Goal: Check status: Check status

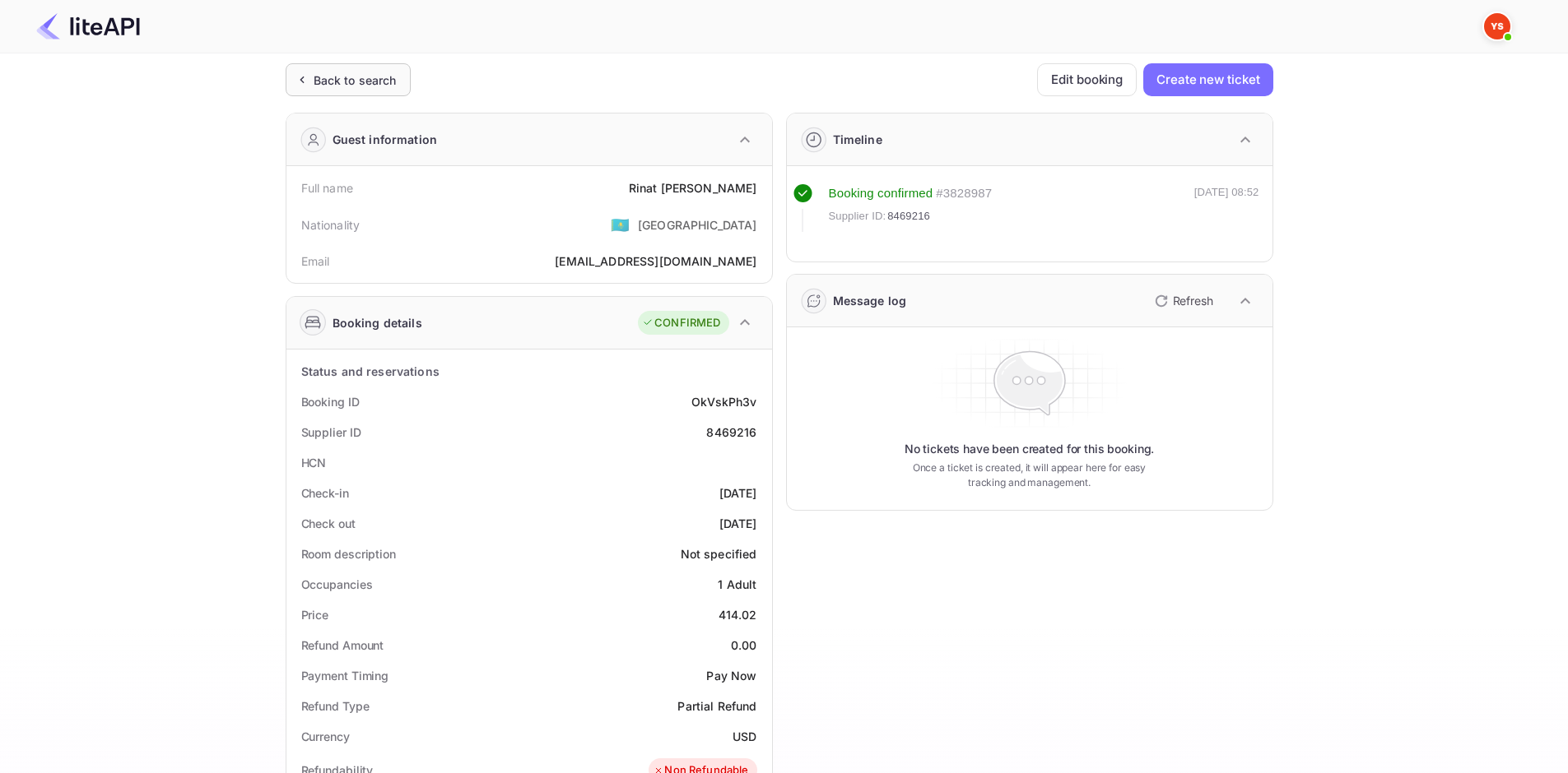
click at [356, 87] on div "Back to search" at bounding box center [355, 80] width 83 height 18
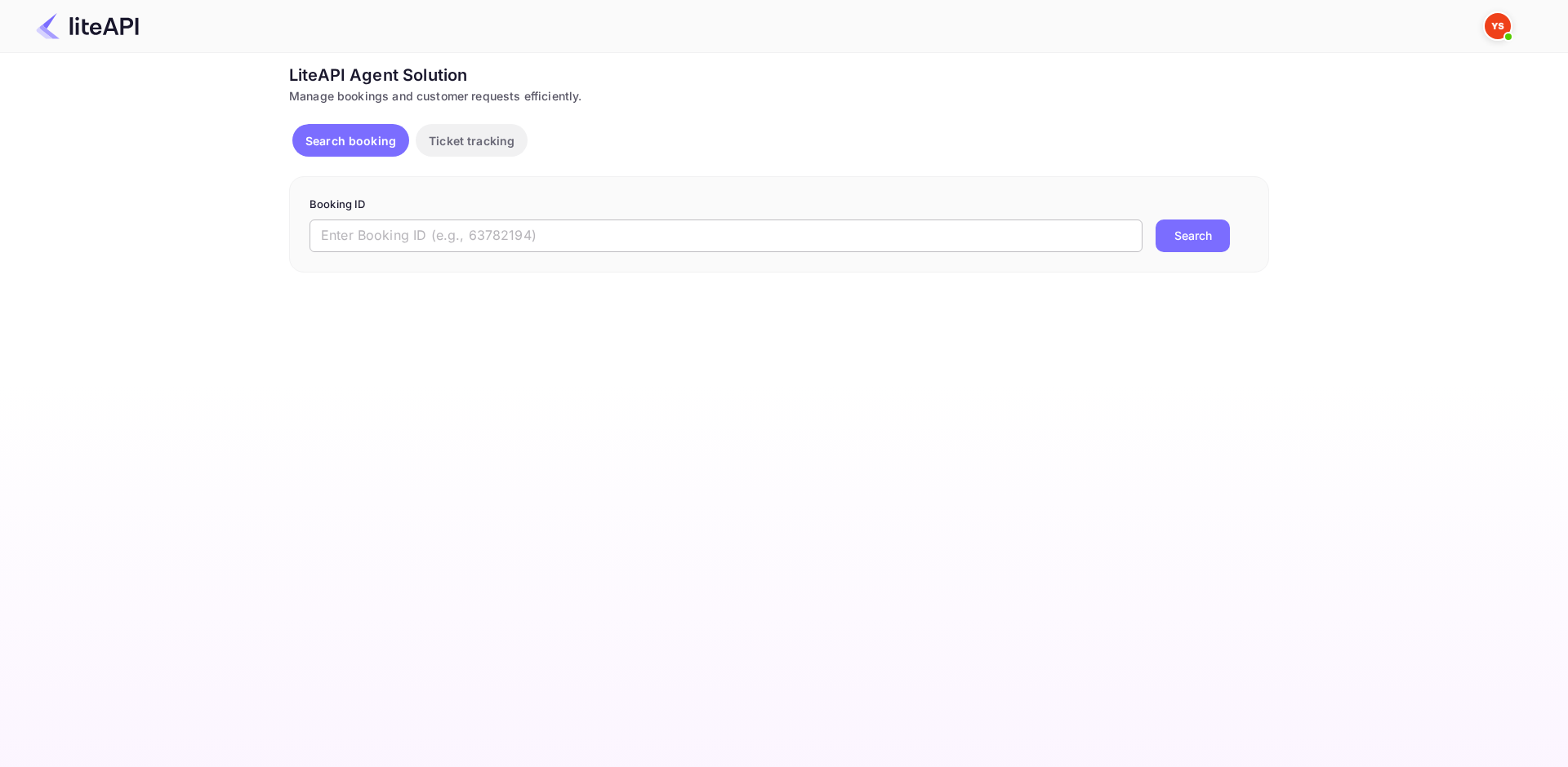
click at [397, 220] on input "text" at bounding box center [725, 236] width 832 height 33
click at [496, 333] on main "Unsaved Changes Ticket Affiliate URL [URL][DOMAIN_NAME] Business partner name N…" at bounding box center [784, 409] width 1568 height 714
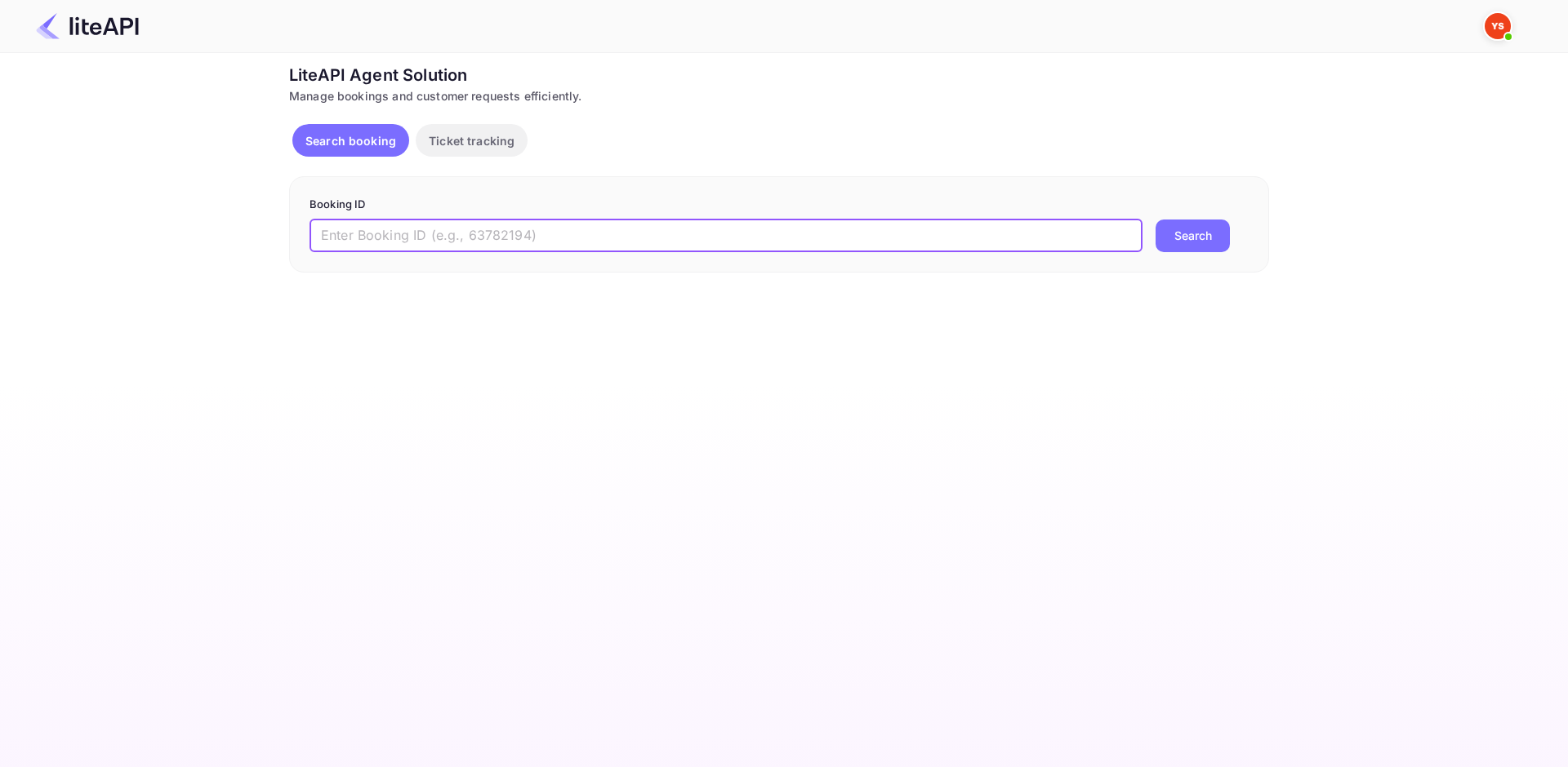
paste input "9200004"
type input "9200004"
click at [1193, 235] on button "Search" at bounding box center [1192, 236] width 74 height 33
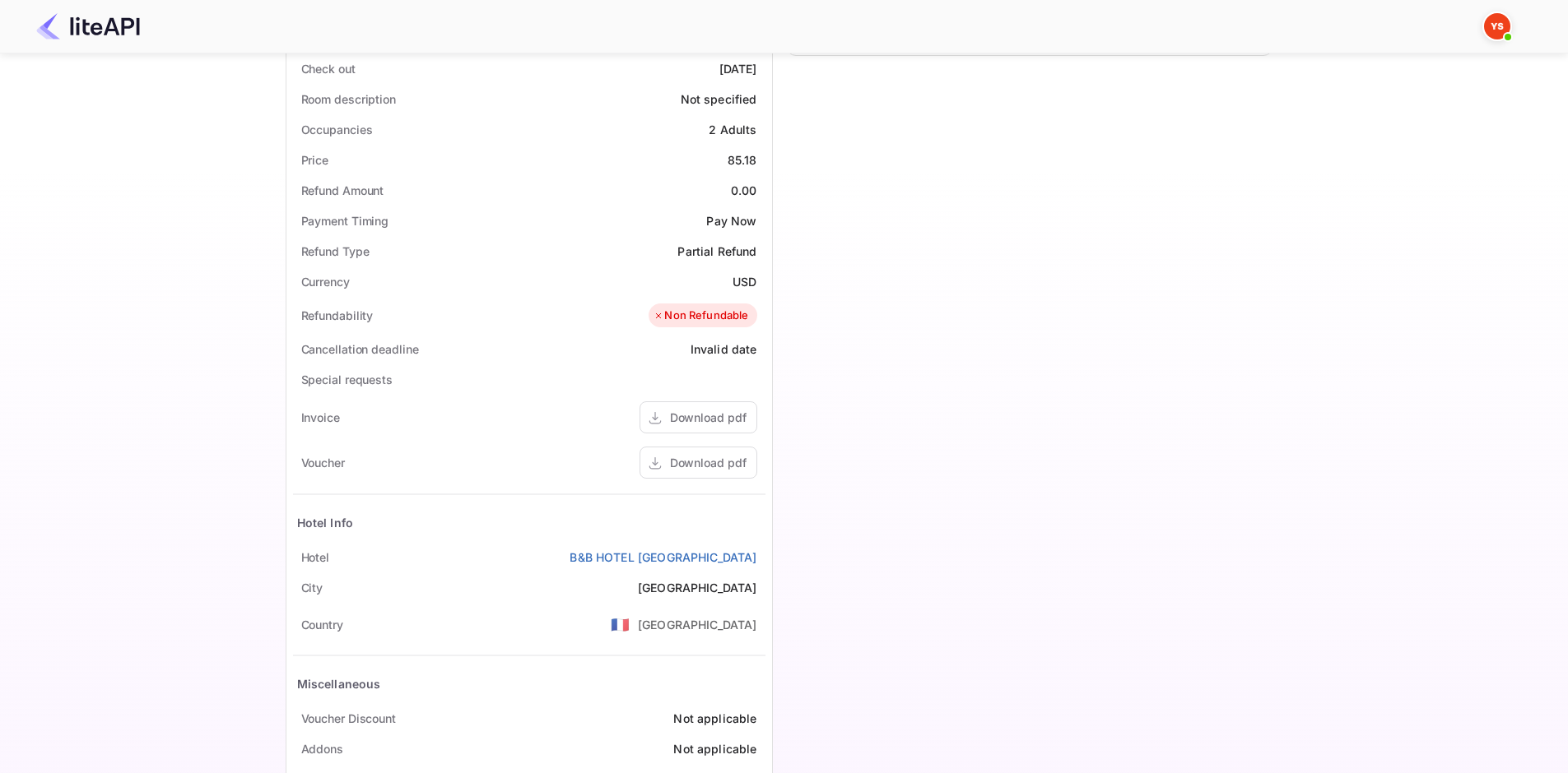
scroll to position [493, 0]
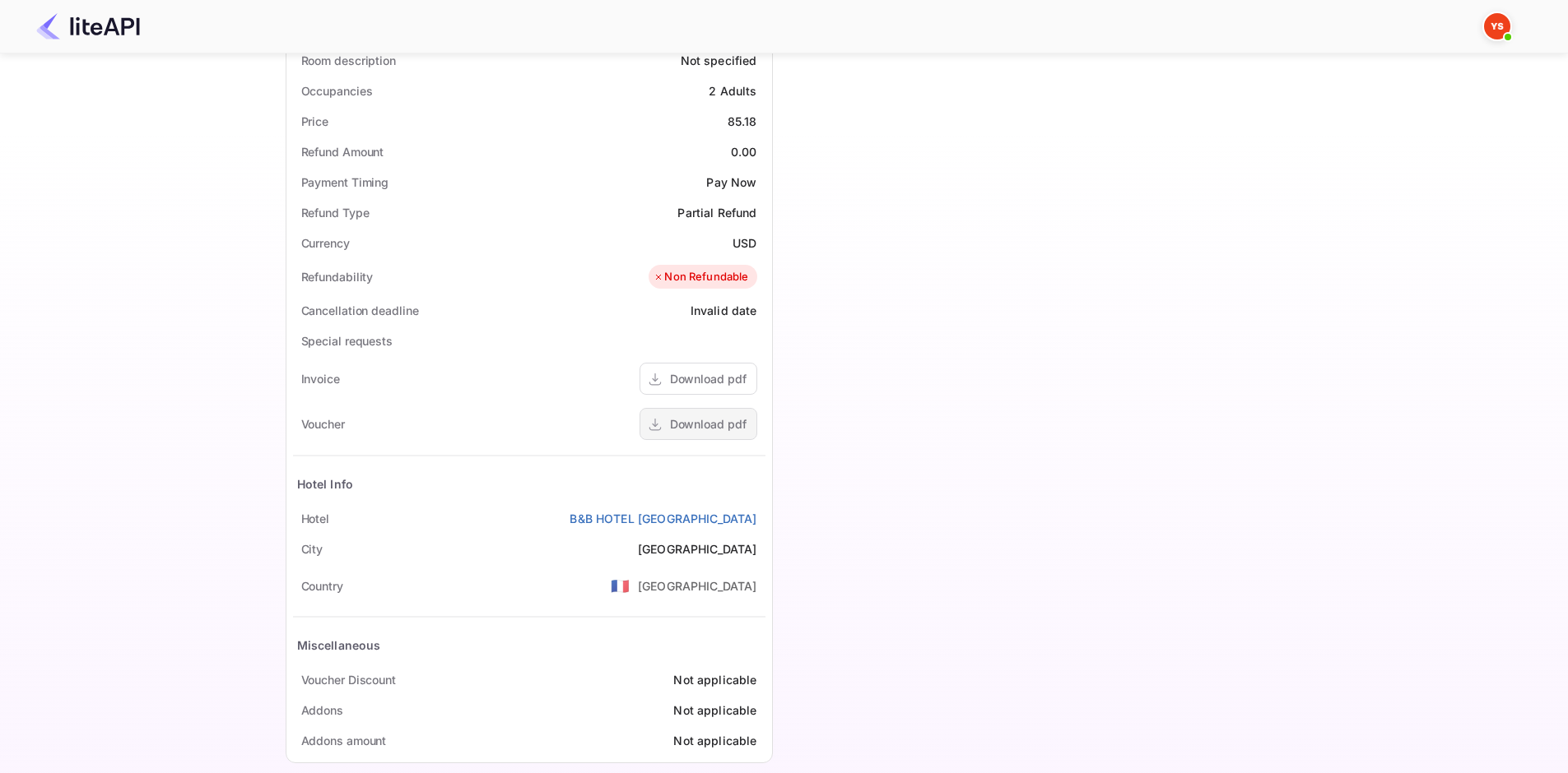
click at [710, 429] on div "Download pdf" at bounding box center [708, 424] width 77 height 18
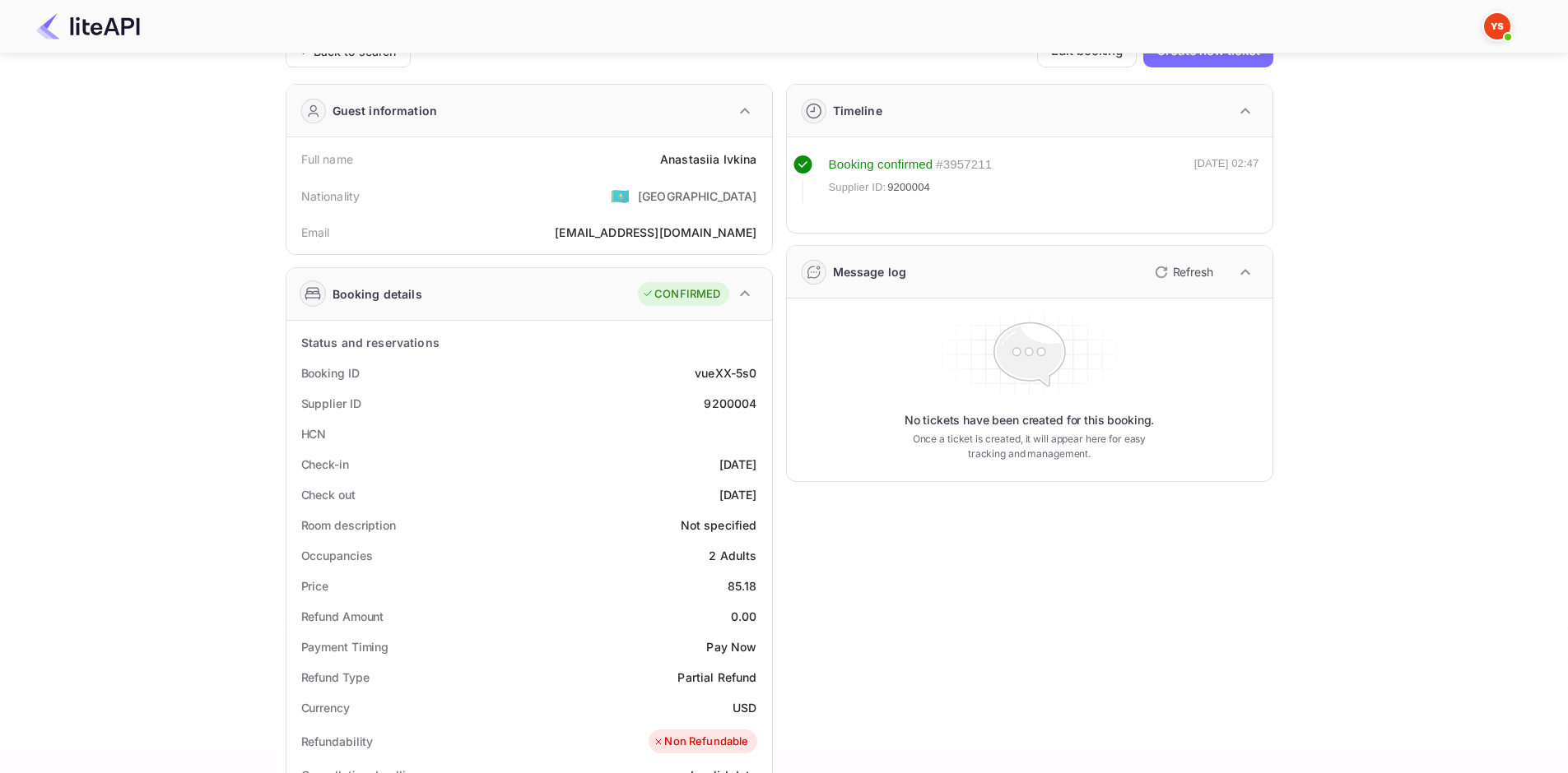
scroll to position [0, 0]
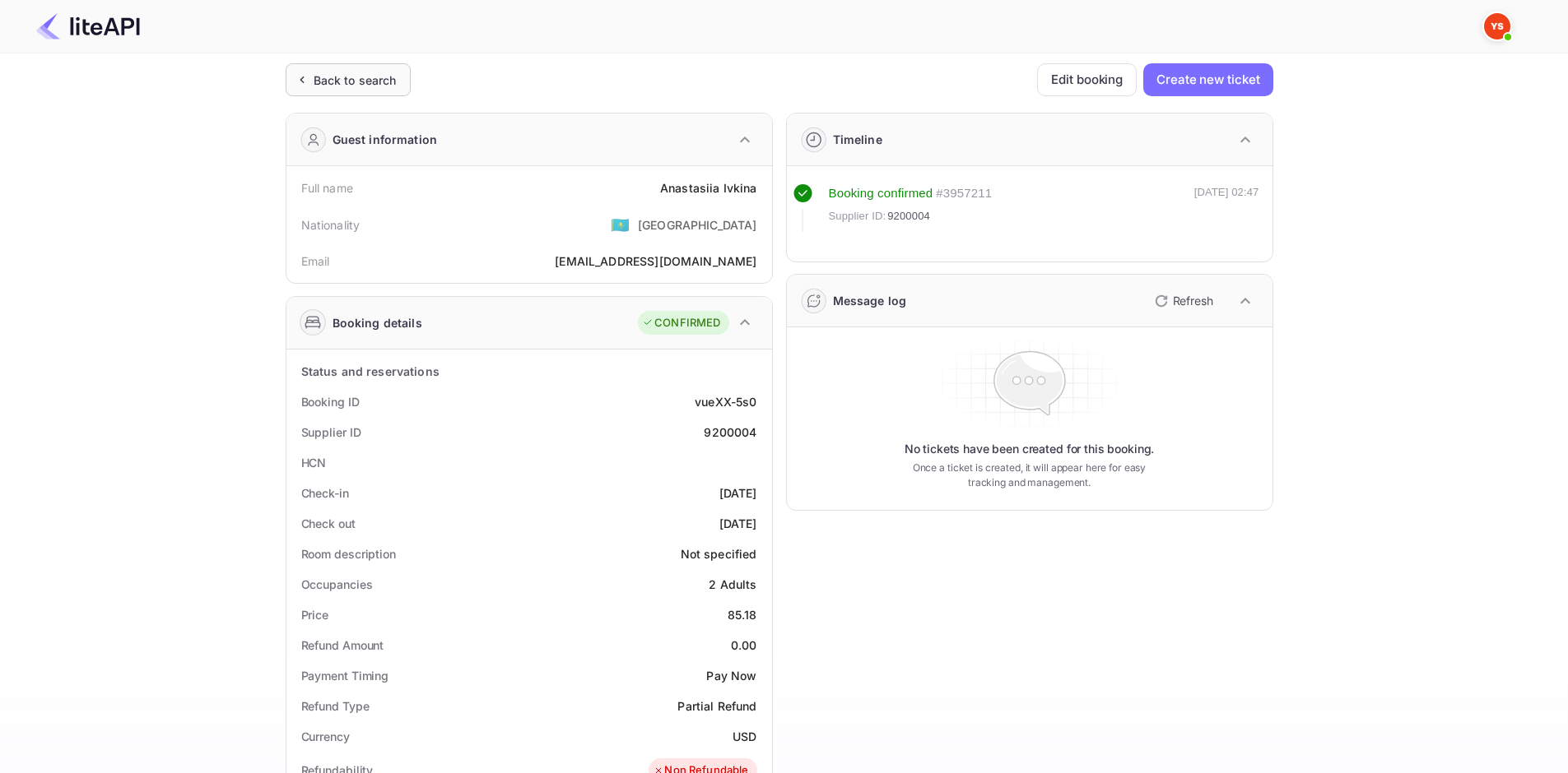
click at [389, 80] on div "Back to search" at bounding box center [355, 80] width 83 height 18
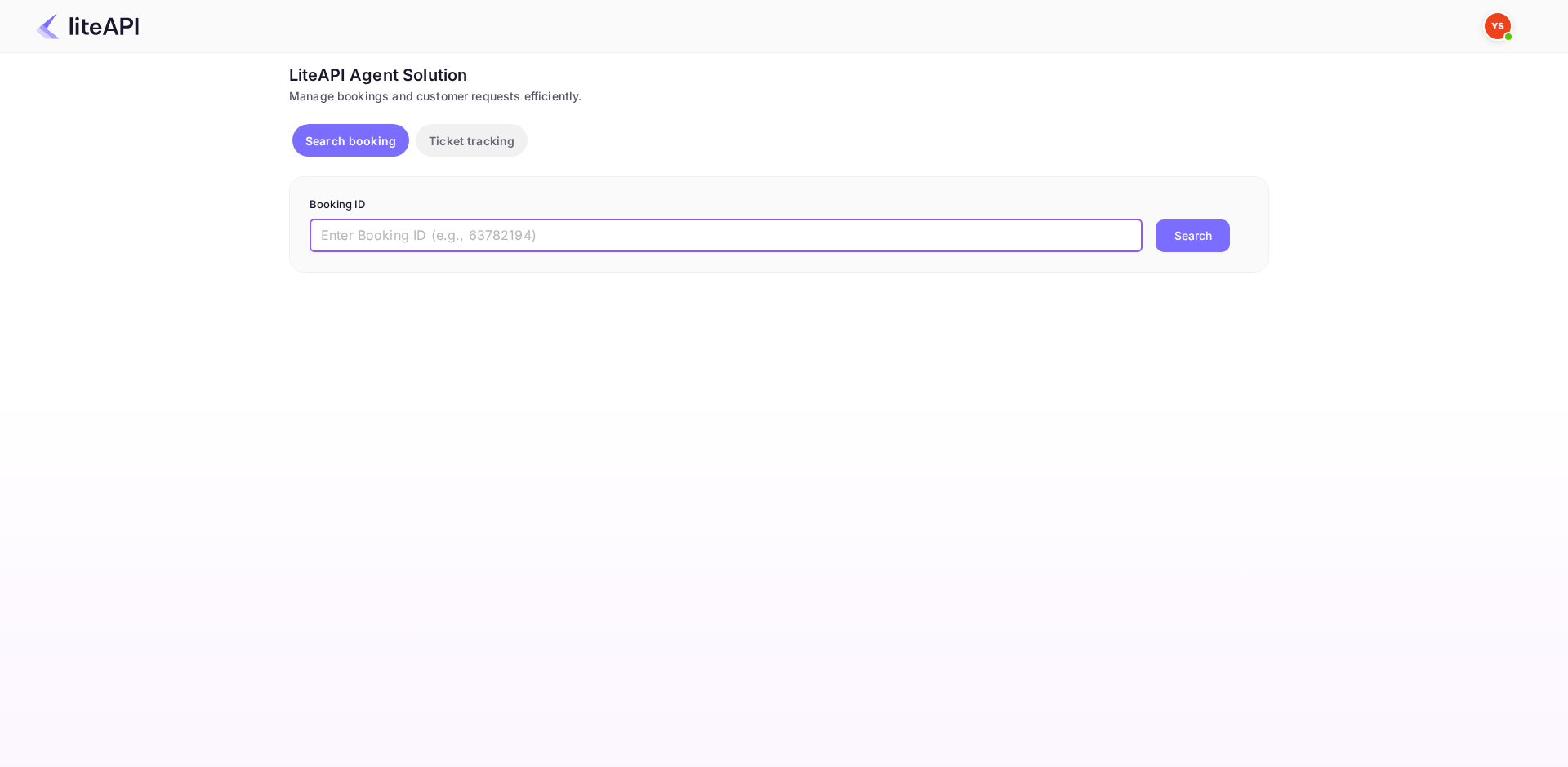
click at [485, 229] on input "text" at bounding box center [725, 236] width 832 height 33
paste input "9147464"
type input "9147464"
click at [1178, 243] on button "Search" at bounding box center [1192, 236] width 74 height 33
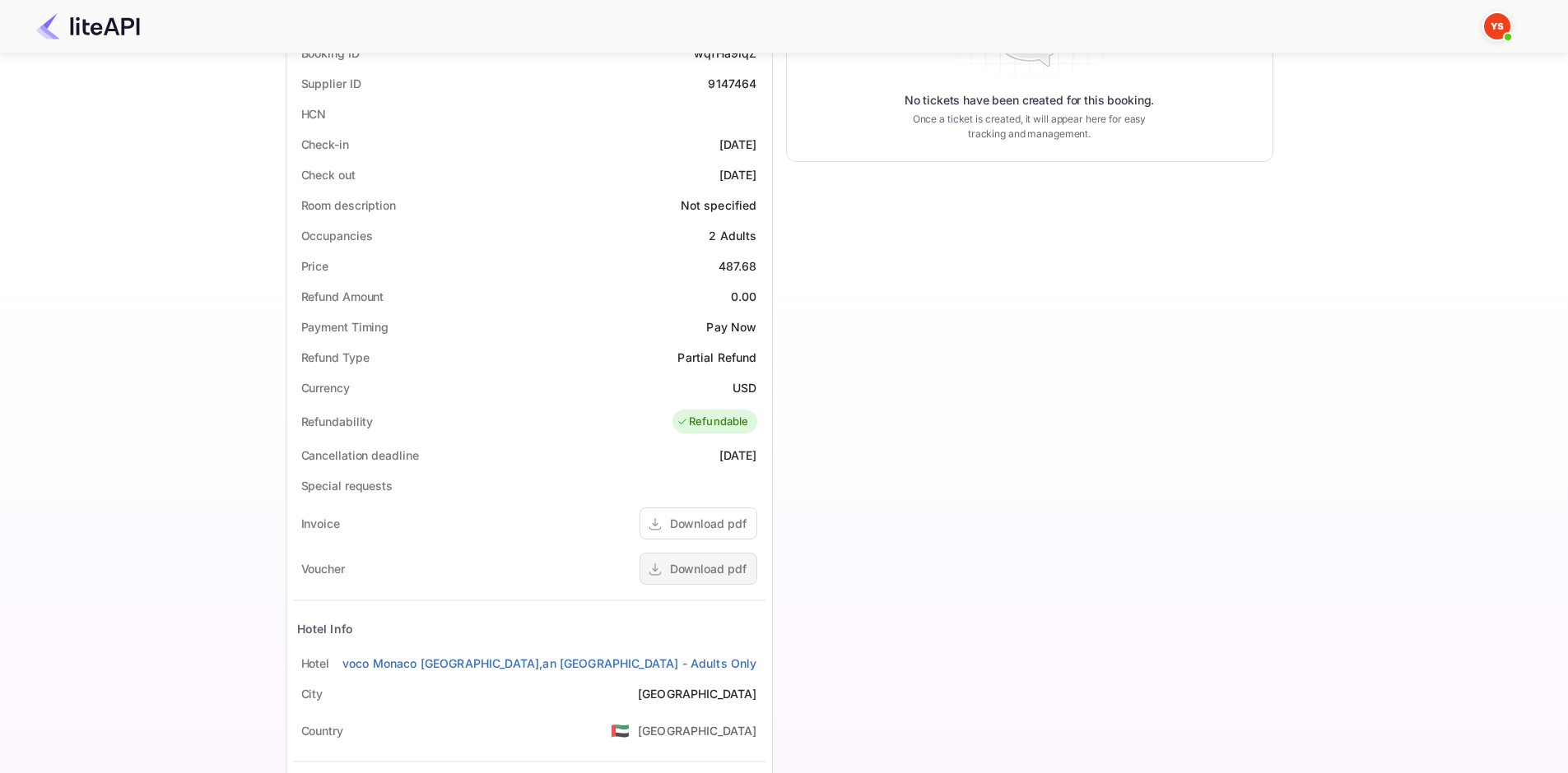
scroll to position [515, 0]
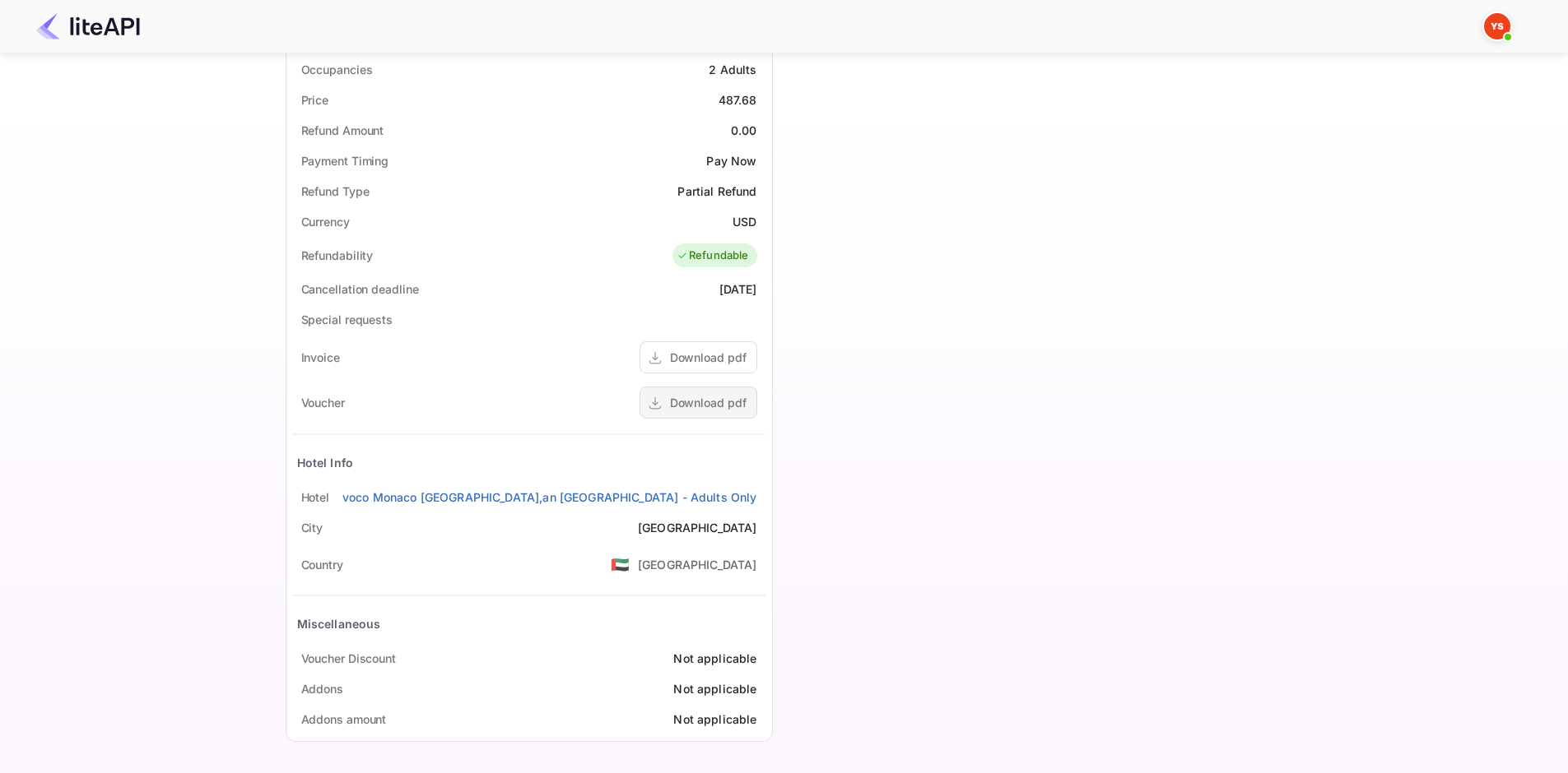
click at [730, 400] on div "Download pdf" at bounding box center [708, 402] width 77 height 18
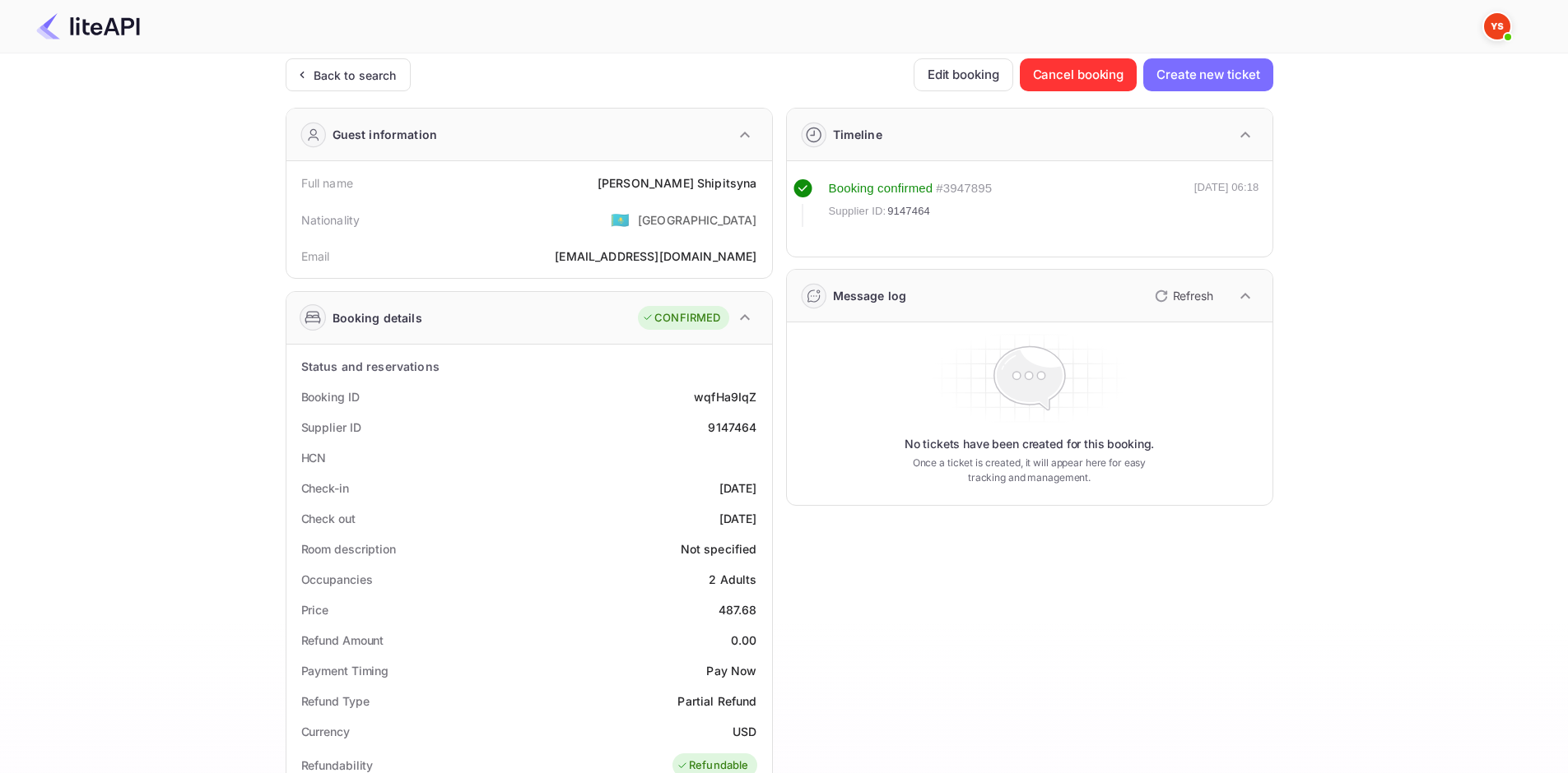
scroll to position [0, 0]
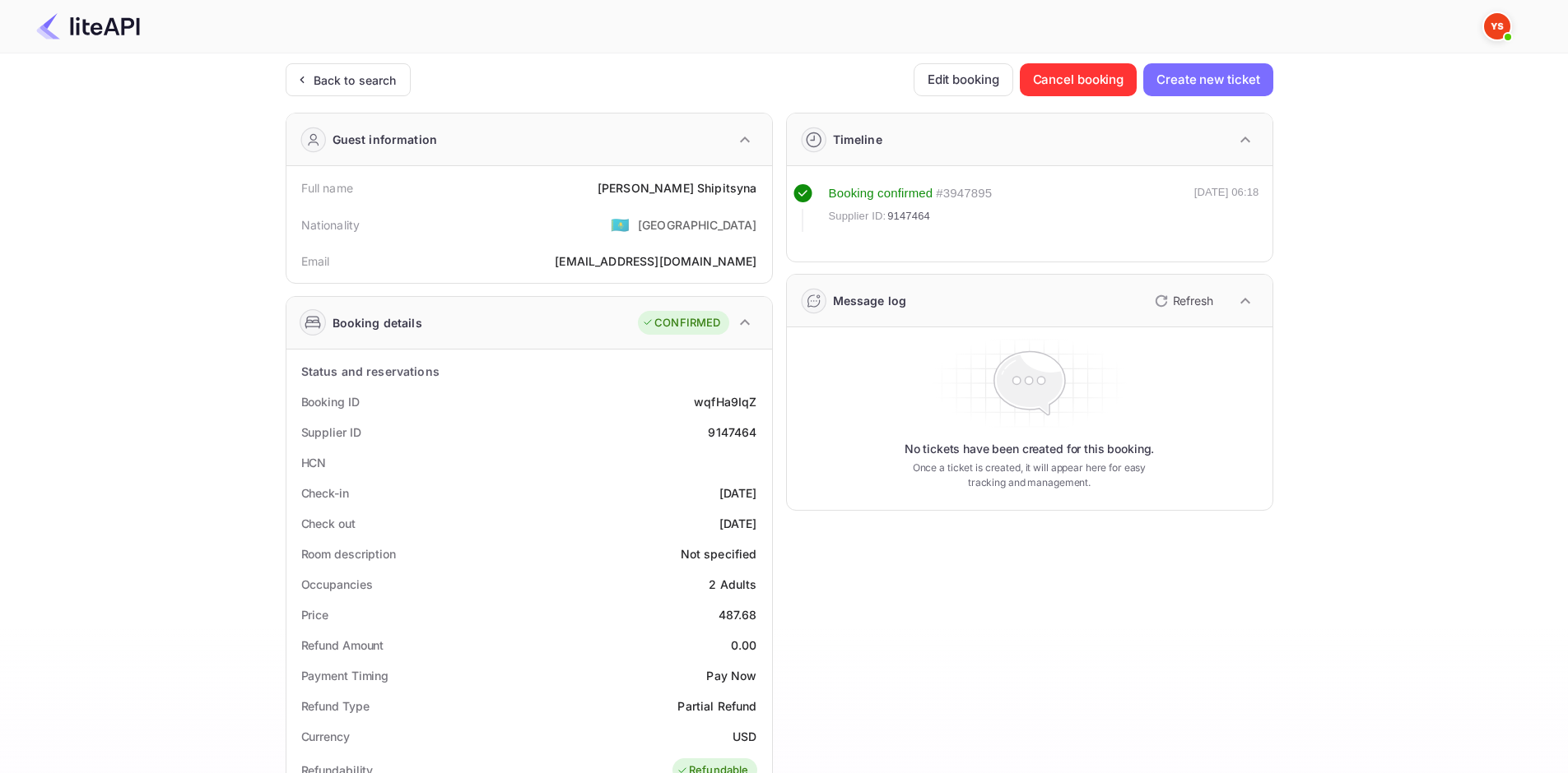
click at [390, 99] on div "Back to search Edit booking Cancel booking Create new ticket Guest information …" at bounding box center [779, 665] width 987 height 1205
click at [386, 85] on div "Back to search" at bounding box center [355, 80] width 83 height 18
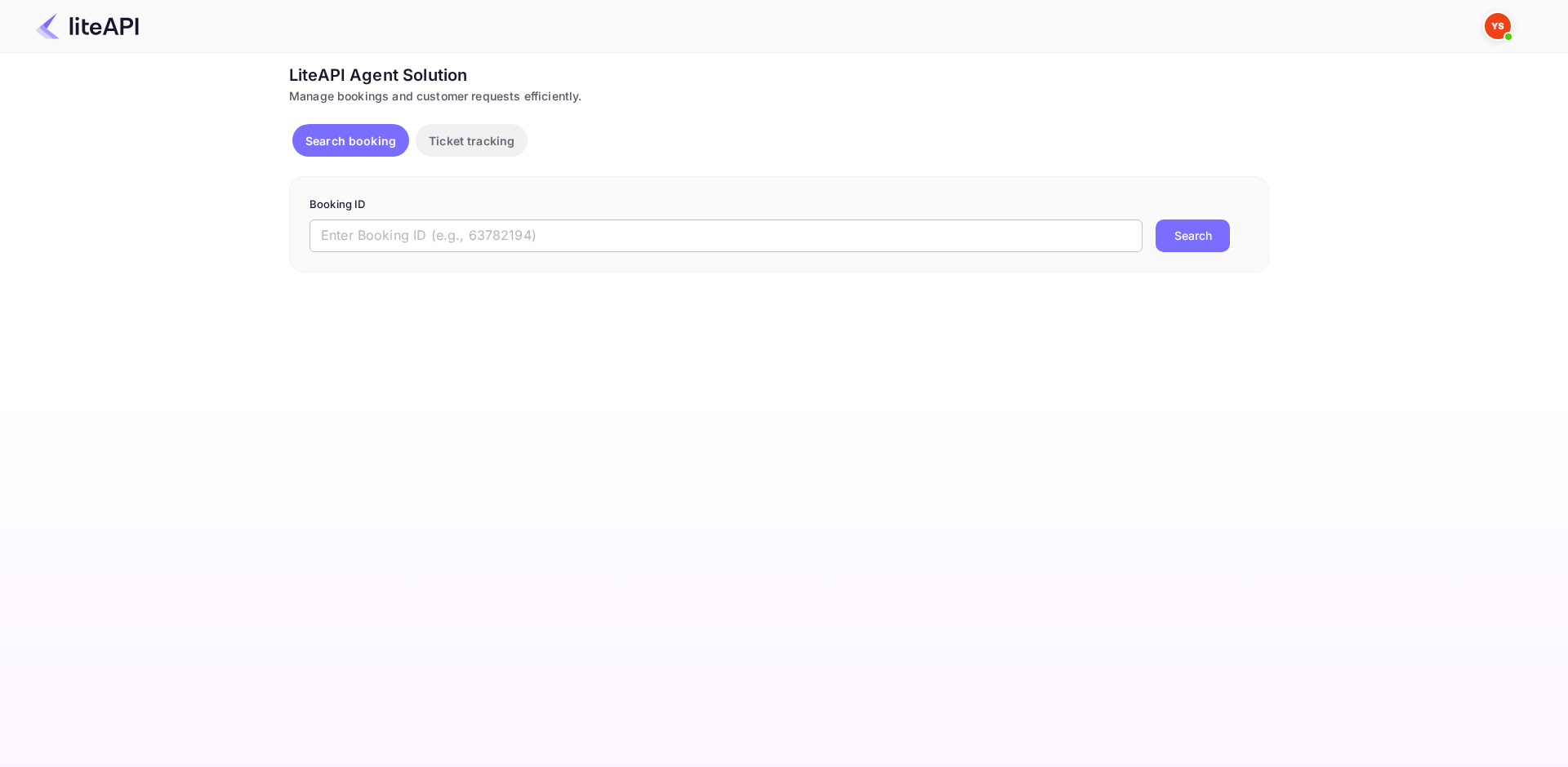
click at [463, 226] on input "text" at bounding box center [725, 236] width 832 height 33
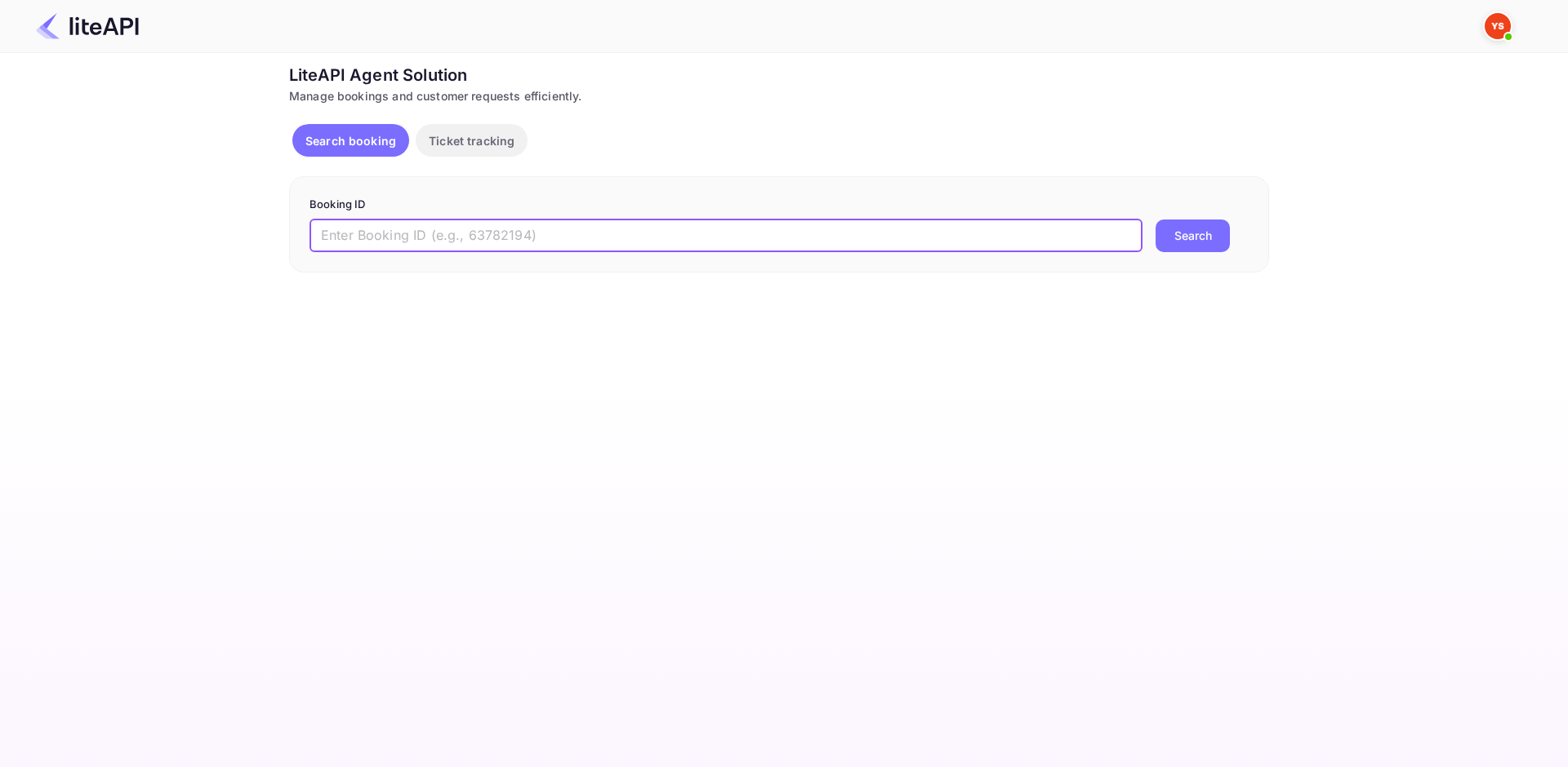
paste input "9187747"
type input "9187747"
click at [1207, 243] on button "Search" at bounding box center [1192, 236] width 74 height 33
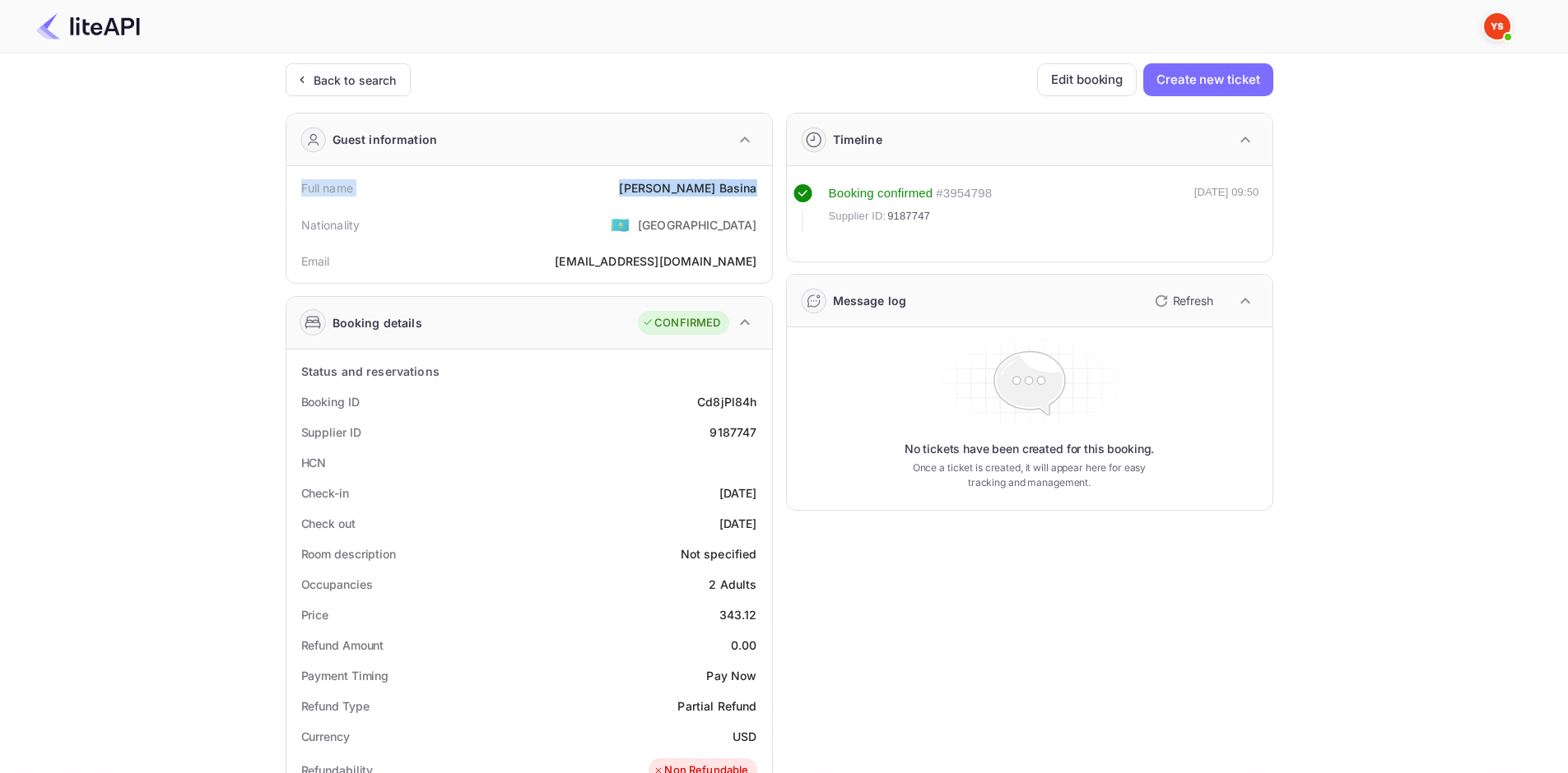
drag, startPoint x: 302, startPoint y: 184, endPoint x: 755, endPoint y: 189, distance: 453.0
click at [755, 189] on div "Full name [PERSON_NAME]" at bounding box center [529, 188] width 473 height 30
copy div "Full name [PERSON_NAME]"
drag, startPoint x: 300, startPoint y: 394, endPoint x: 758, endPoint y: 523, distance: 475.8
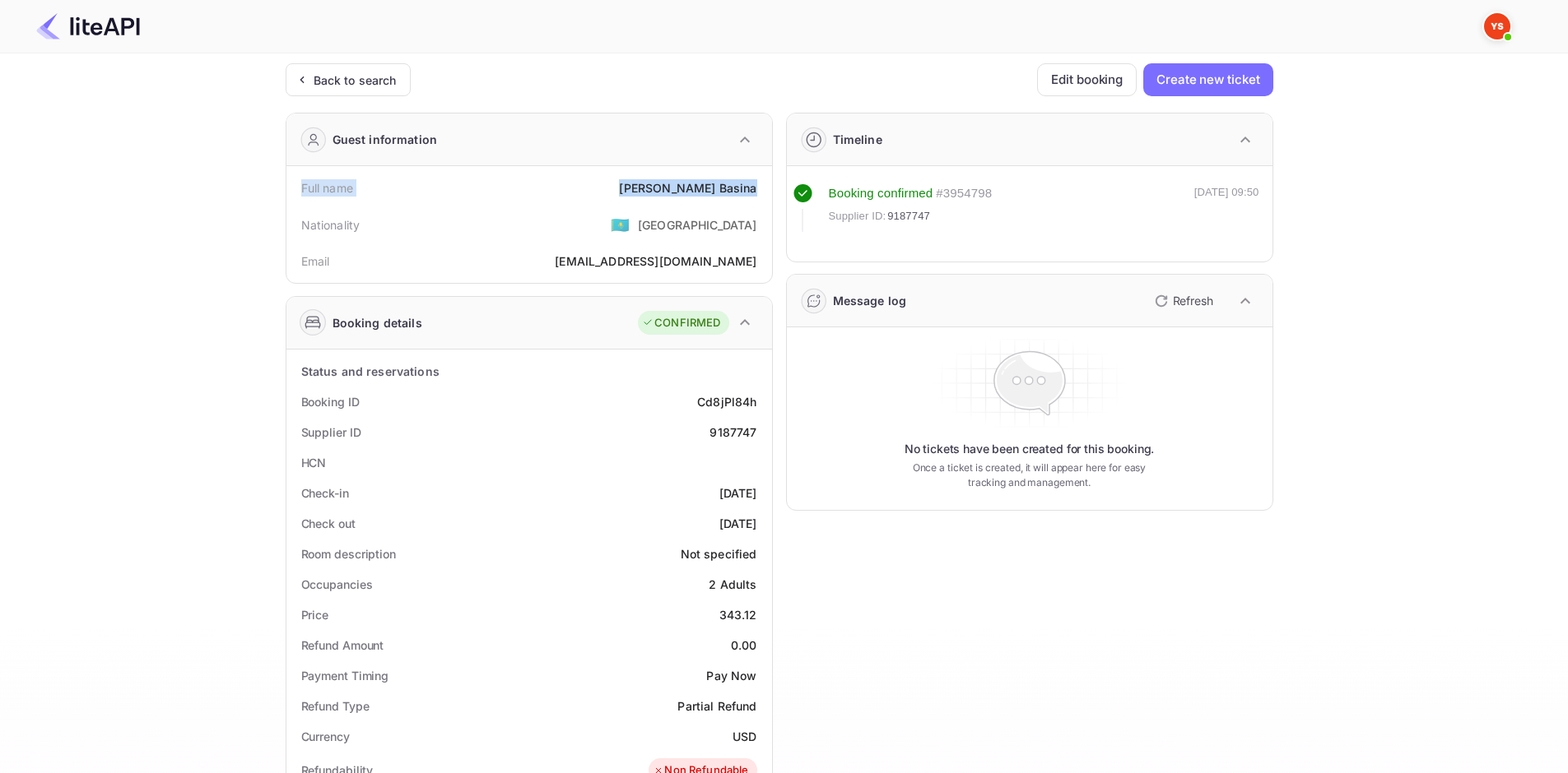
copy div "Booking ID Cd8jPl84h Supplier ID 9187747 HCN Check-in [DATE] Check out [DATE]"
click at [734, 417] on div "Supplier ID 9187747" at bounding box center [529, 432] width 473 height 30
drag, startPoint x: 316, startPoint y: 431, endPoint x: 762, endPoint y: 436, distance: 446.0
click at [762, 436] on div "Supplier ID 9187747" at bounding box center [529, 432] width 473 height 30
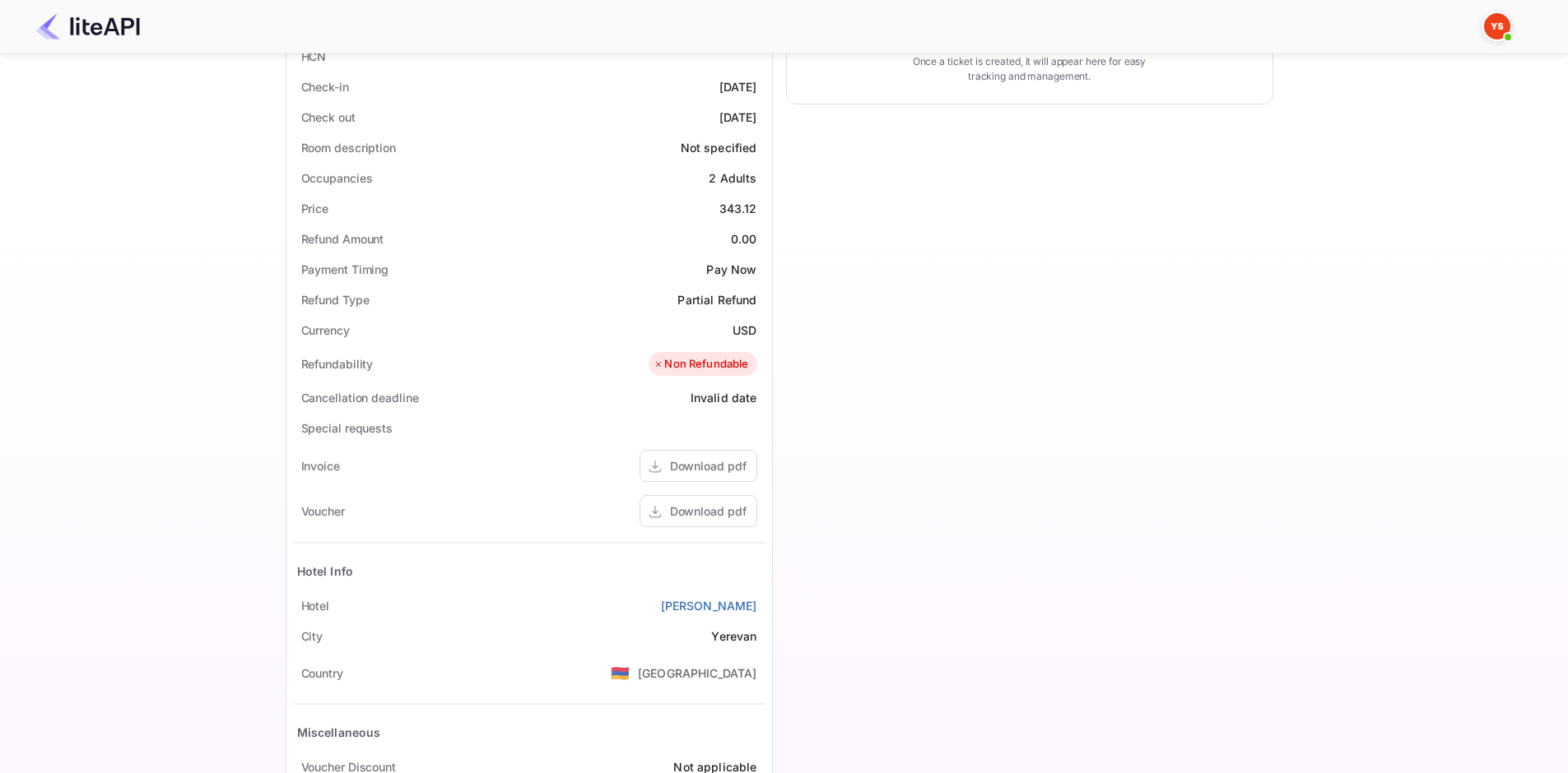
scroll to position [493, 0]
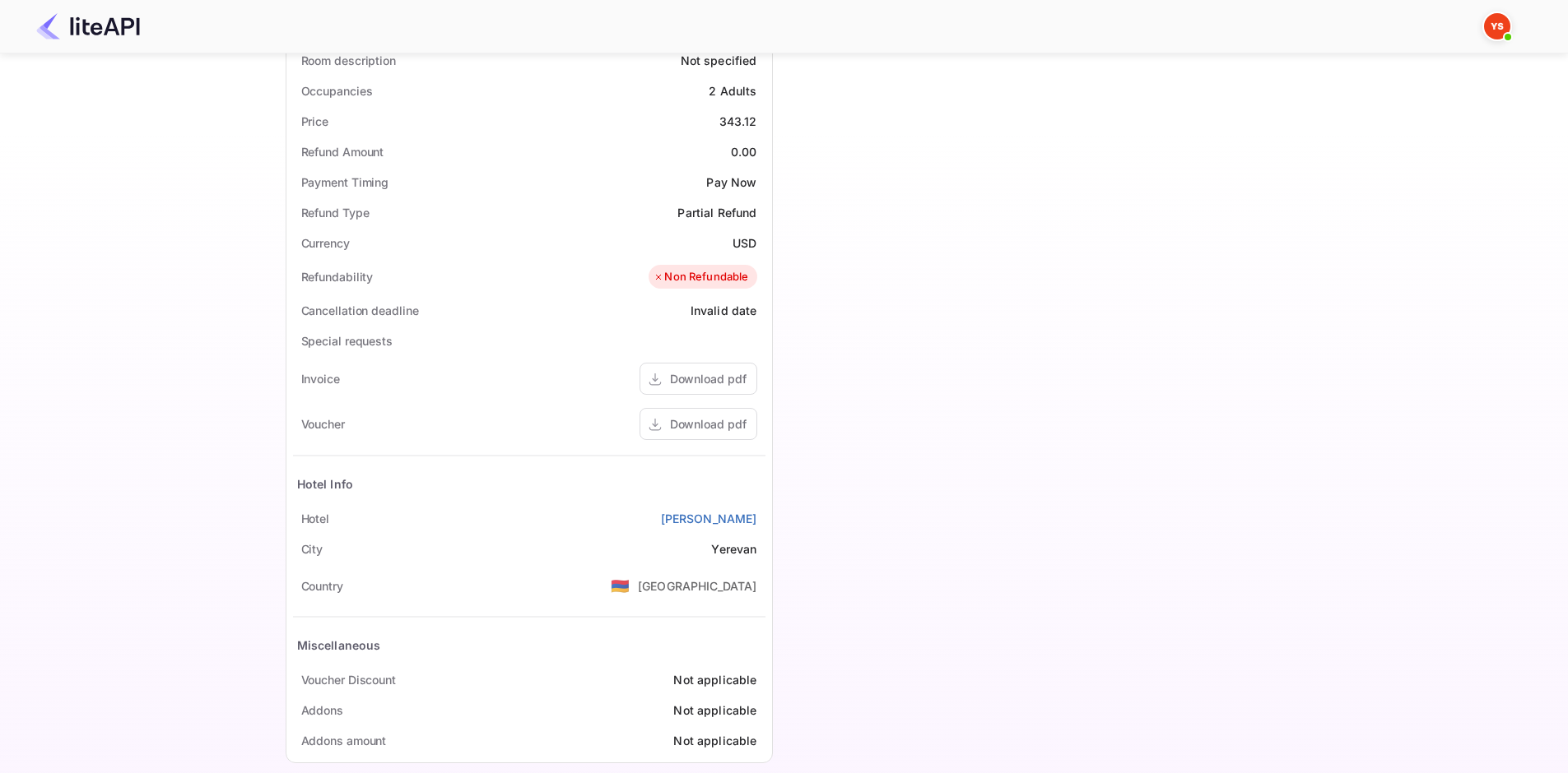
drag, startPoint x: 756, startPoint y: 521, endPoint x: 303, endPoint y: 521, distance: 453.0
click at [303, 521] on div "Hotel Hin Yerevantsi" at bounding box center [529, 519] width 473 height 30
copy div "Hotel Hin Yerevantsi"
